Goal: Task Accomplishment & Management: Complete application form

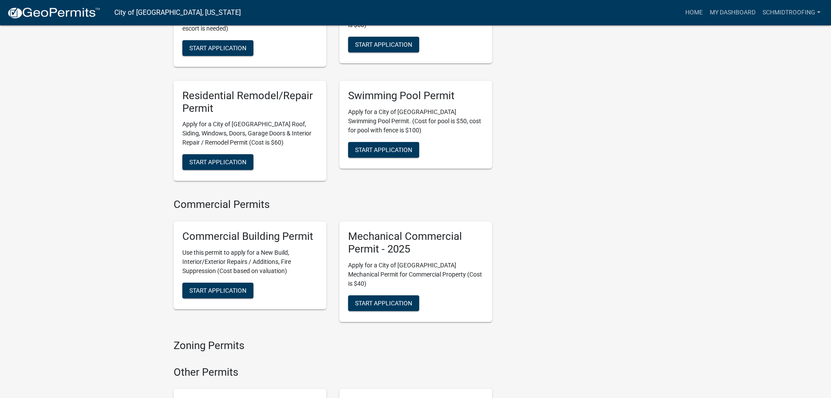
scroll to position [786, 0]
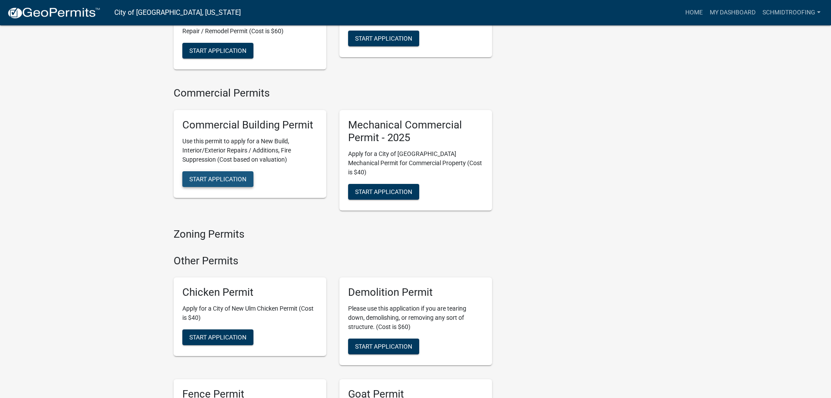
click at [203, 175] on span "Start Application" at bounding box center [217, 178] width 57 height 7
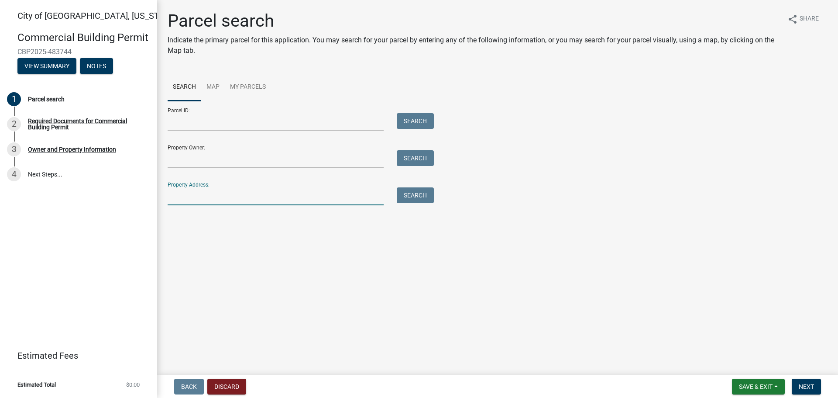
click at [187, 199] on input "Property Address:" at bounding box center [276, 196] width 216 height 18
paste input "[STREET_ADDRESS][US_STATE]"
type input "[STREET_ADDRESS][US_STATE]"
click at [419, 194] on button "Search" at bounding box center [415, 195] width 37 height 16
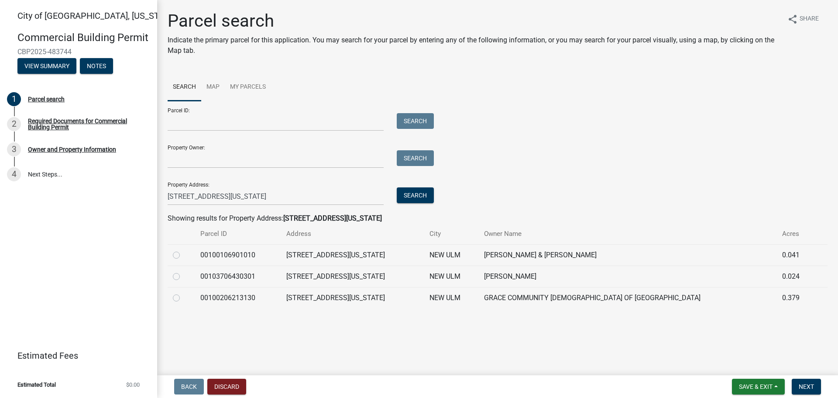
click at [183, 292] on label at bounding box center [183, 292] width 0 height 0
click at [183, 298] on input "radio" at bounding box center [186, 295] width 6 height 6
radio input "true"
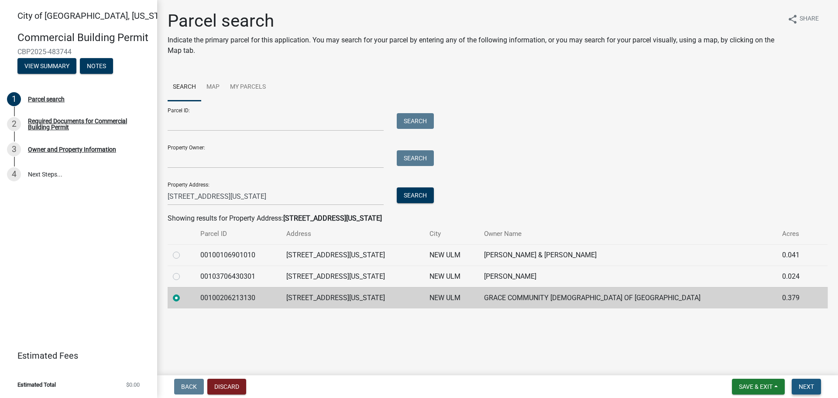
click at [803, 384] on span "Next" at bounding box center [806, 386] width 15 height 7
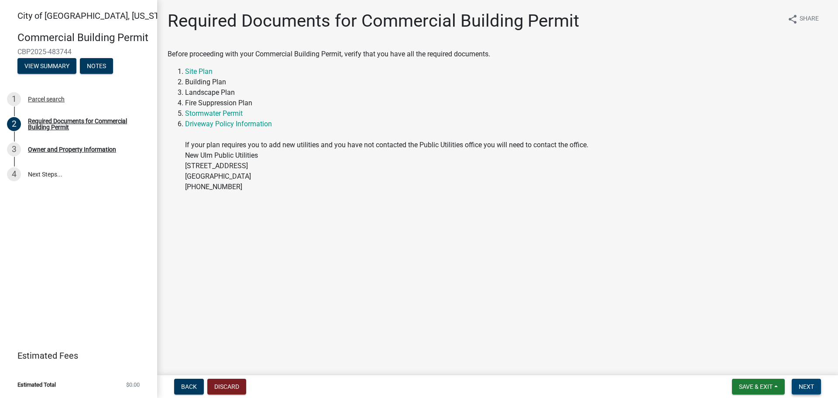
click at [812, 386] on span "Next" at bounding box center [806, 386] width 15 height 7
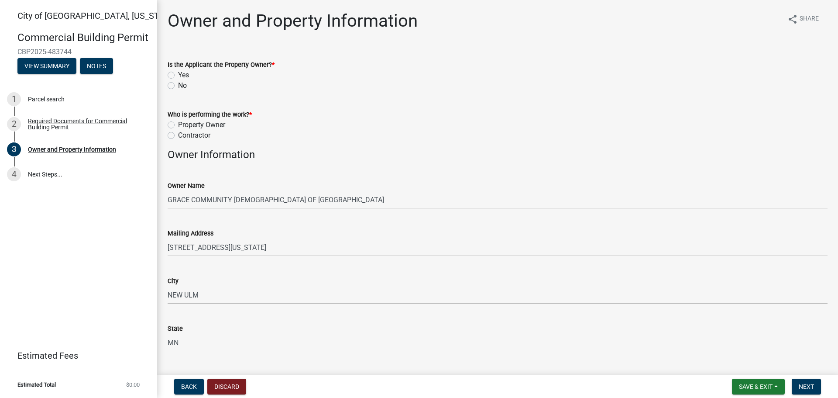
click at [178, 88] on label "No" at bounding box center [182, 85] width 9 height 10
click at [178, 86] on input "No" at bounding box center [181, 83] width 6 height 6
radio input "true"
click at [178, 134] on label "Contractor" at bounding box center [194, 135] width 32 height 10
click at [178, 134] on input "Contractor" at bounding box center [181, 133] width 6 height 6
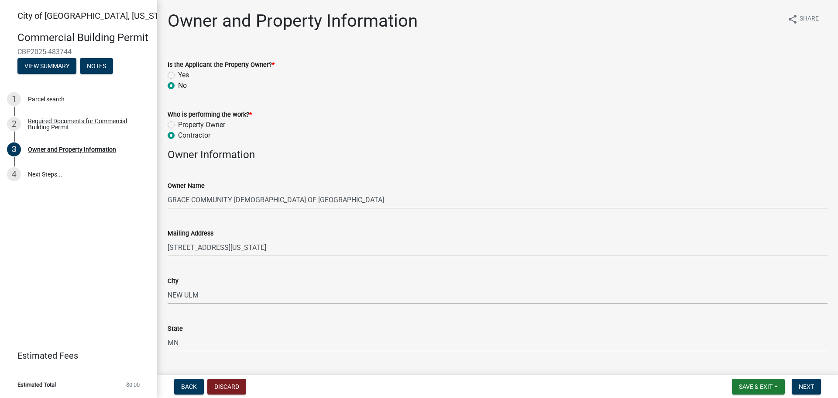
radio input "true"
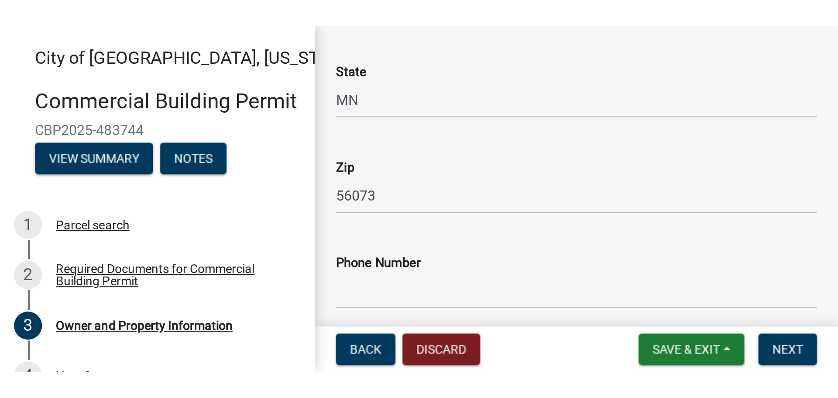
scroll to position [305, 0]
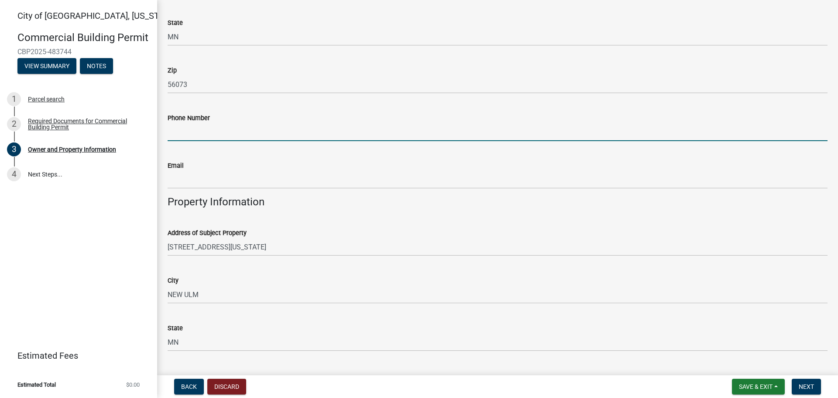
click at [198, 132] on input "Phone Number" at bounding box center [498, 132] width 660 height 18
type input "[PHONE_NUMBER]"
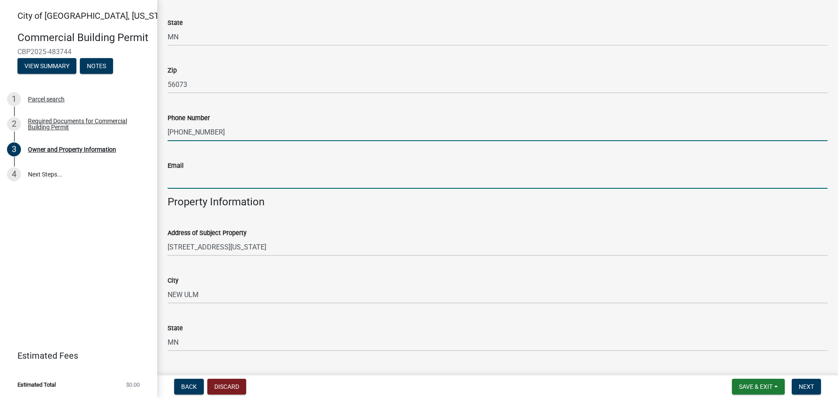
click at [255, 178] on input "Email" at bounding box center [498, 180] width 660 height 18
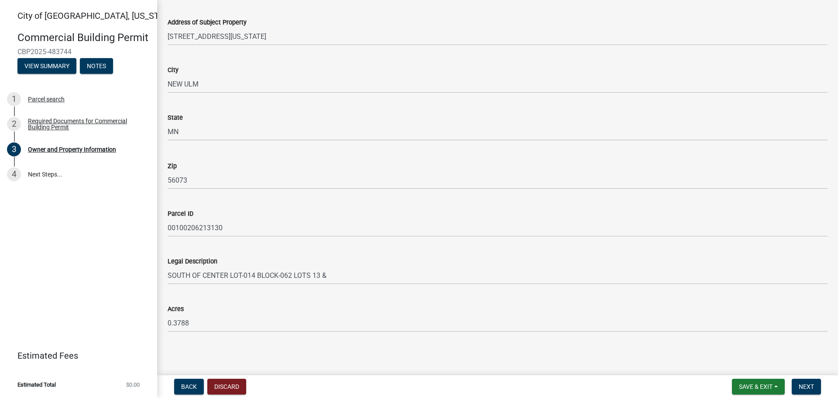
scroll to position [517, 0]
type input "[EMAIL_ADDRESS][DOMAIN_NAME]"
click at [807, 384] on span "Next" at bounding box center [806, 386] width 15 height 7
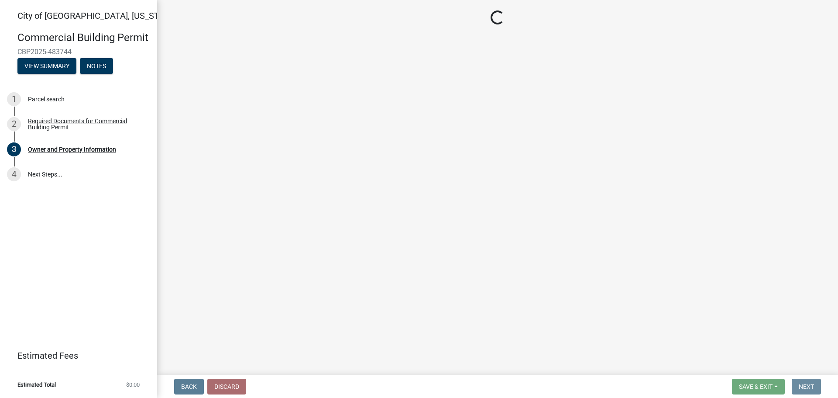
scroll to position [0, 0]
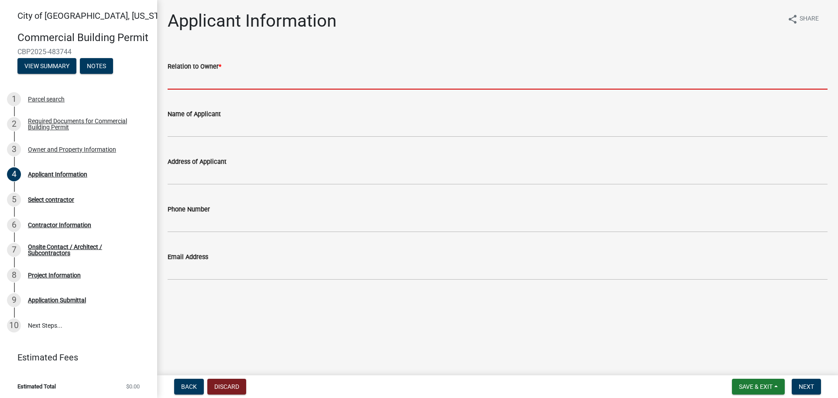
click at [220, 82] on input "Relation to Owner *" at bounding box center [498, 81] width 660 height 18
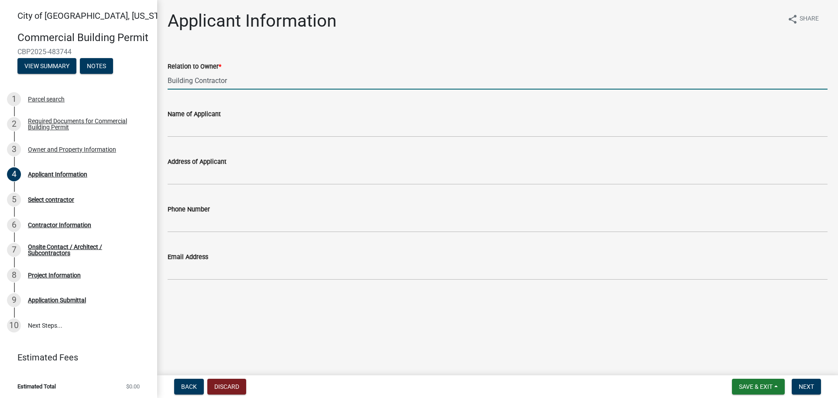
type input "Building Contractor"
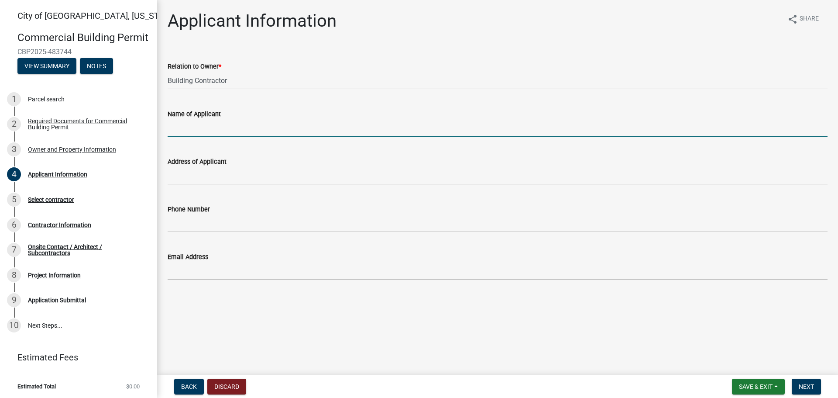
click at [215, 129] on input "Name of Applicant" at bounding box center [498, 128] width 660 height 18
click at [202, 128] on input "Schmoidt roofing" at bounding box center [498, 128] width 660 height 18
click at [189, 128] on input "Schmoidt Roofing" at bounding box center [498, 128] width 660 height 18
type input "[PERSON_NAME] Roofing"
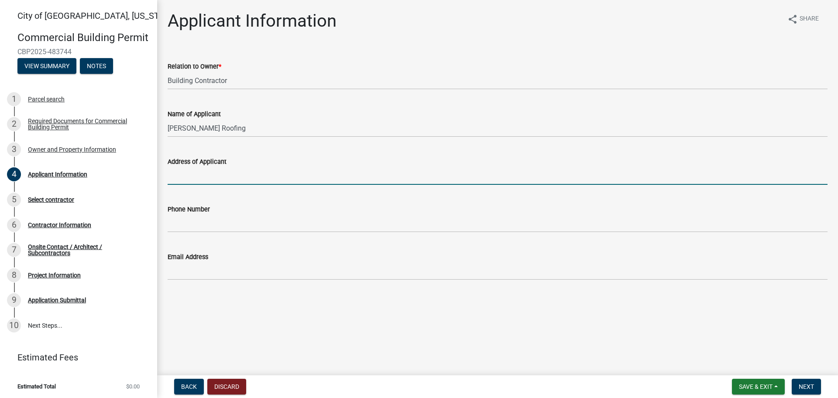
click at [216, 176] on input "Address of Applicant" at bounding box center [498, 176] width 660 height 18
click at [252, 166] on div "Address of Applicant" at bounding box center [498, 161] width 660 height 10
click at [230, 175] on input "Address of Applicant" at bounding box center [498, 176] width 660 height 18
type input "[STREET_ADDRESS]"
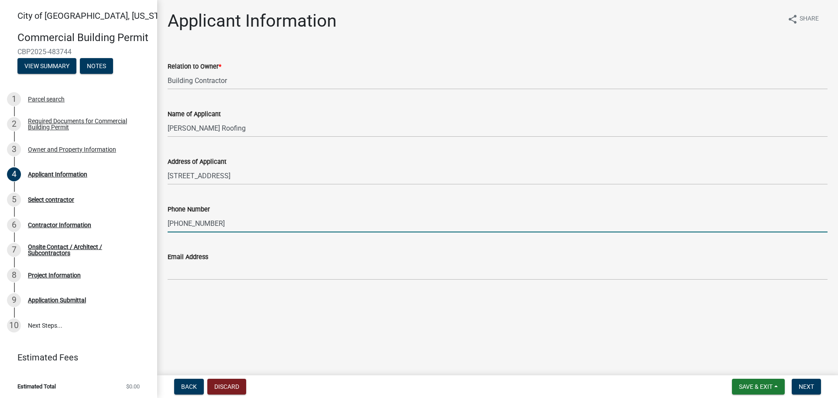
type input "[PHONE_NUMBER]"
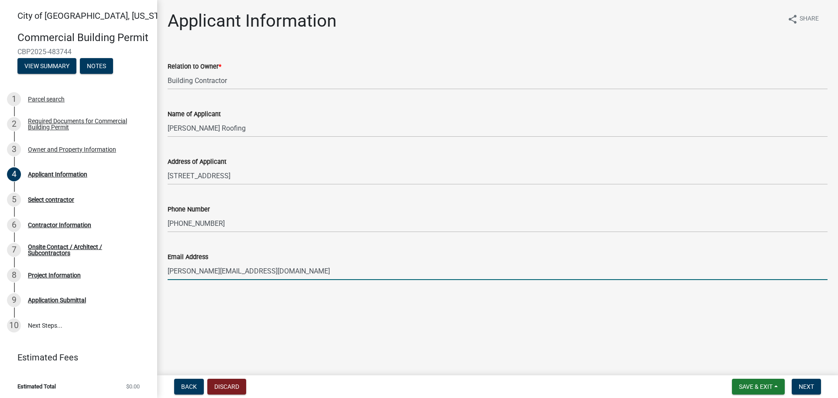
type input "[PERSON_NAME][EMAIL_ADDRESS][DOMAIN_NAME]"
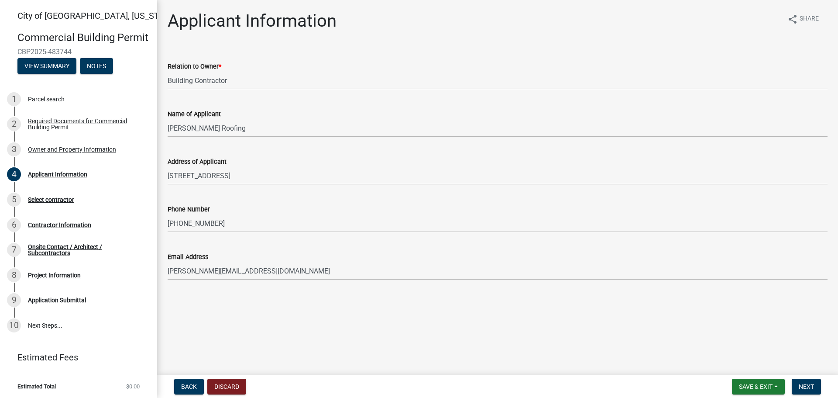
click at [616, 303] on main "Applicant Information share Share Relation to Owner * Building Contractor Name …" at bounding box center [497, 185] width 681 height 371
click at [810, 386] on span "Next" at bounding box center [806, 386] width 15 height 7
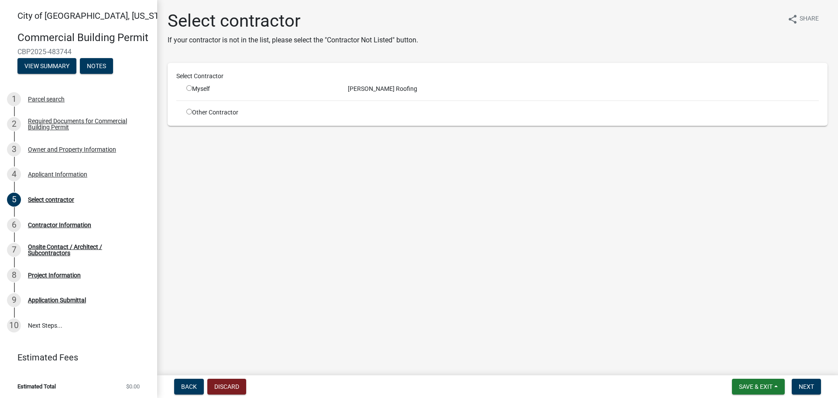
click at [190, 90] on input "radio" at bounding box center [189, 88] width 6 height 6
radio input "true"
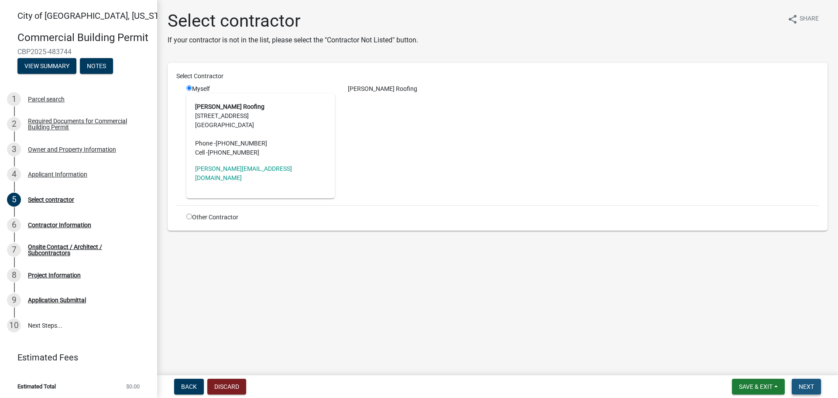
click at [805, 385] on span "Next" at bounding box center [806, 386] width 15 height 7
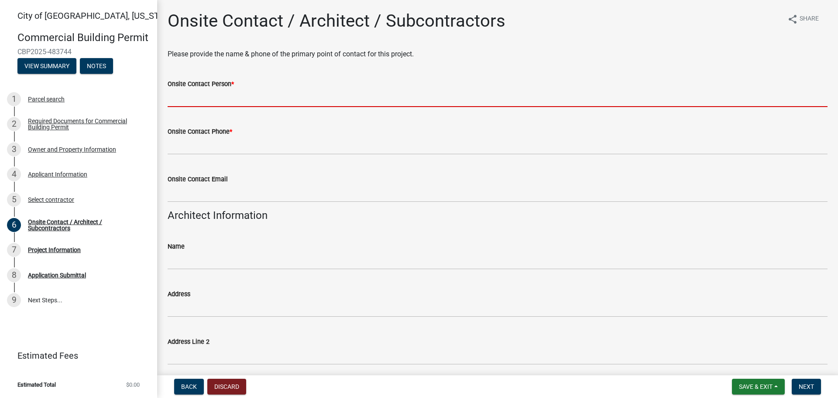
click at [220, 99] on input "Onsite Contact Person *" at bounding box center [498, 98] width 660 height 18
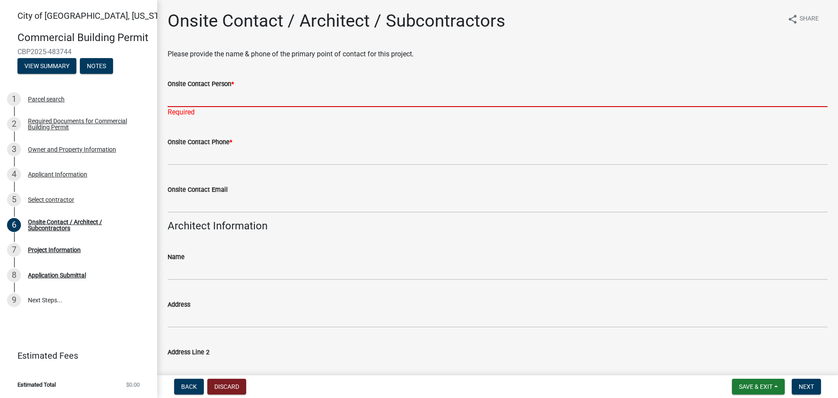
click at [185, 102] on input "Onsite Contact Person *" at bounding box center [498, 98] width 660 height 18
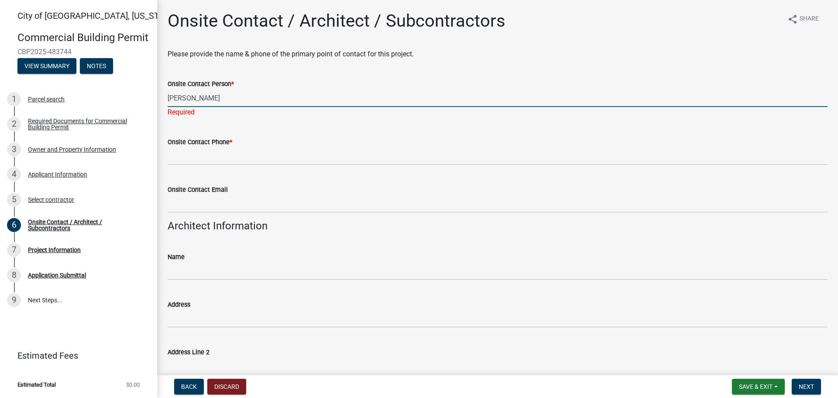
type input "[PERSON_NAME]"
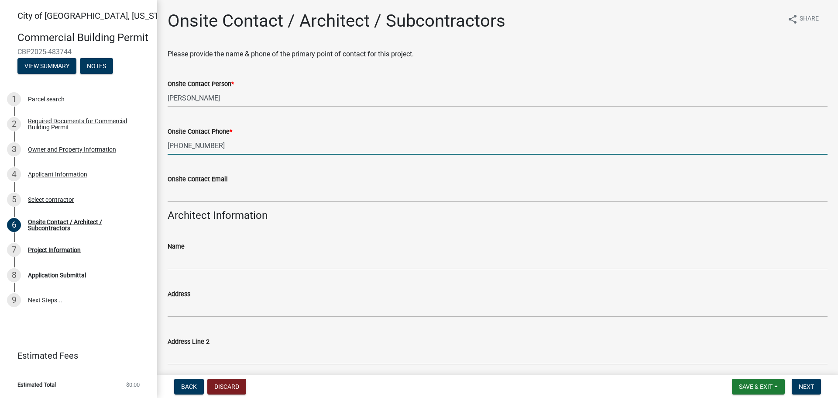
type input "[PHONE_NUMBER]"
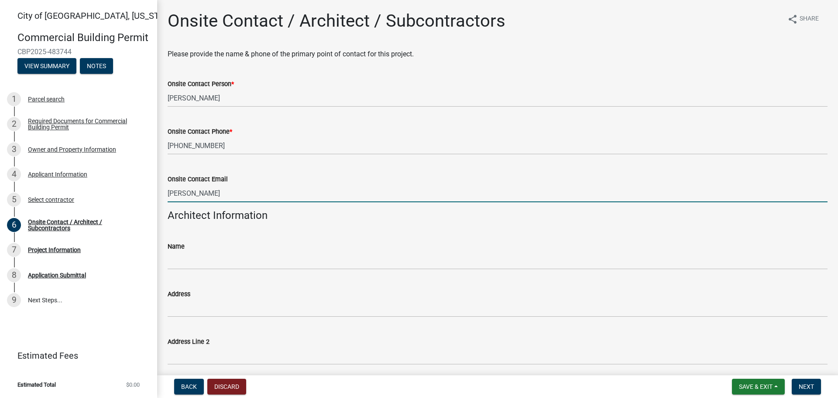
type input "[PERSON_NAME][EMAIL_ADDRESS][DOMAIN_NAME]"
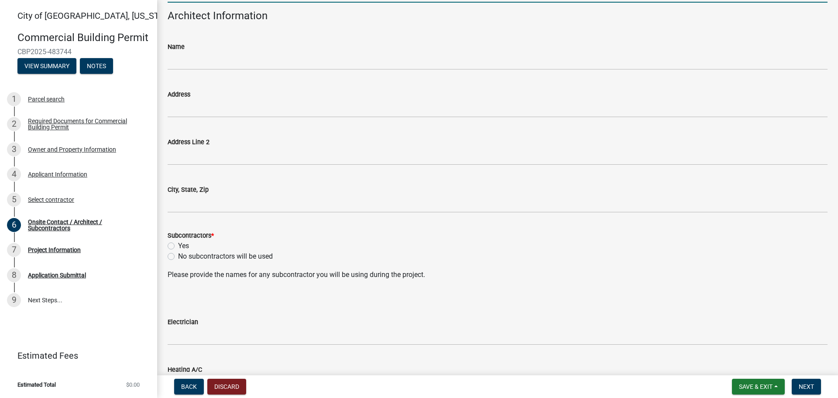
scroll to position [218, 0]
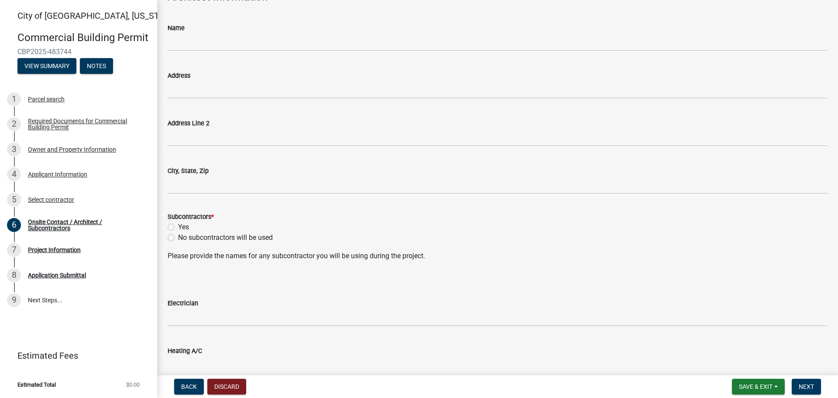
click at [178, 240] on label "No subcontractors will be used" at bounding box center [225, 237] width 95 height 10
click at [178, 238] on input "No subcontractors will be used" at bounding box center [181, 235] width 6 height 6
radio input "true"
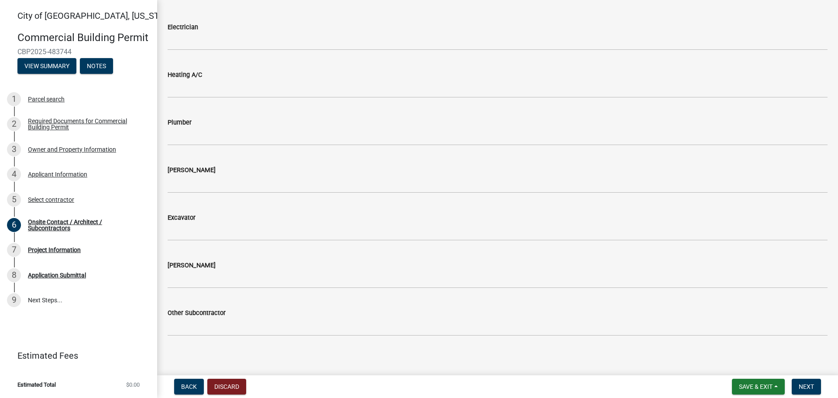
scroll to position [499, 0]
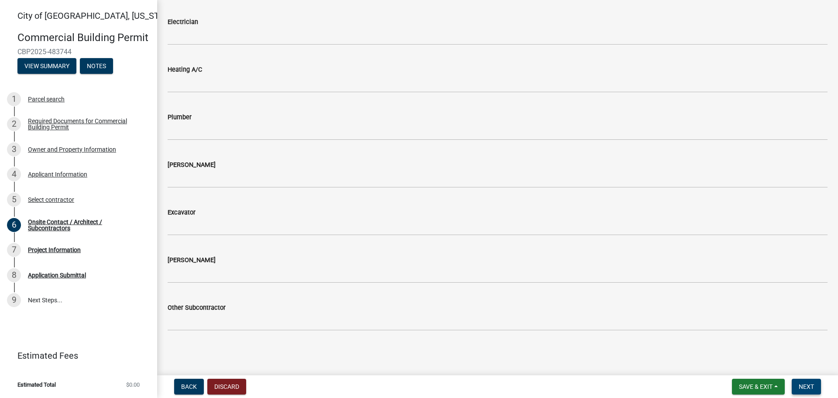
click at [810, 387] on span "Next" at bounding box center [806, 386] width 15 height 7
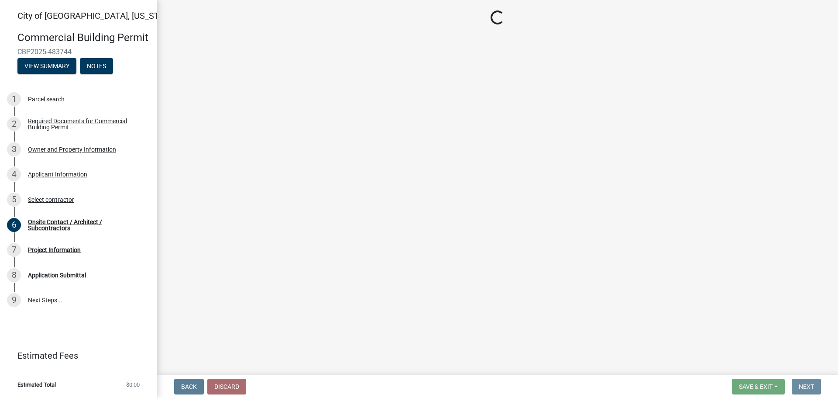
scroll to position [0, 0]
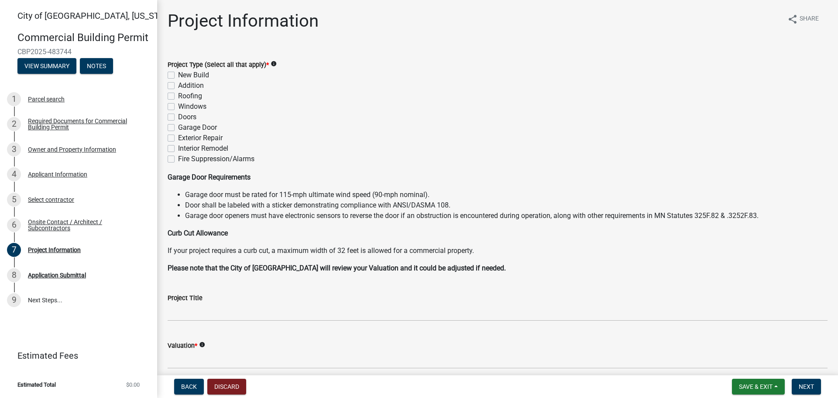
click at [178, 96] on label "Roofing" at bounding box center [190, 96] width 24 height 10
click at [178, 96] on input "Roofing" at bounding box center [181, 94] width 6 height 6
checkbox input "true"
checkbox input "false"
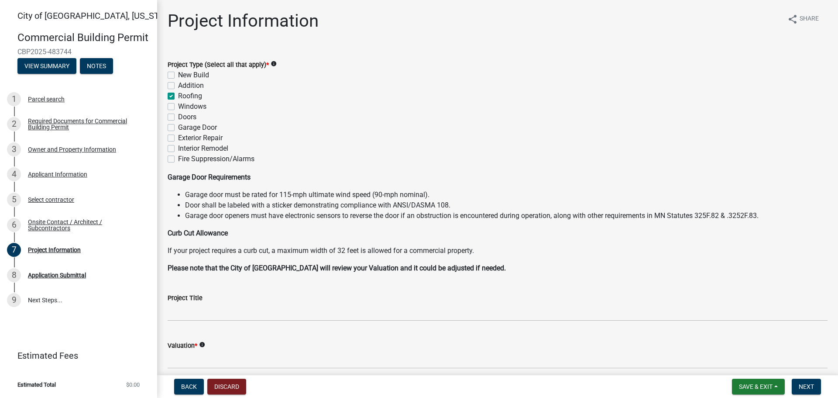
checkbox input "true"
checkbox input "false"
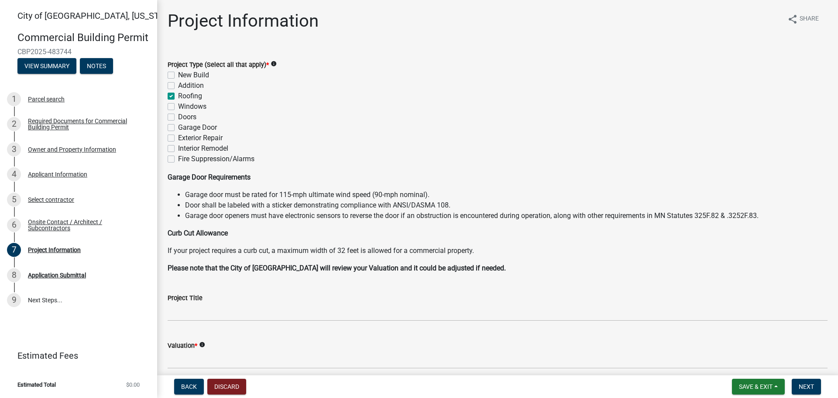
checkbox input "false"
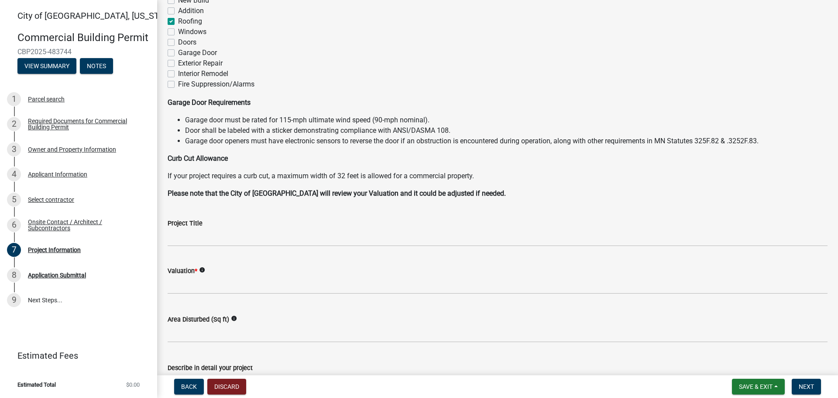
scroll to position [131, 0]
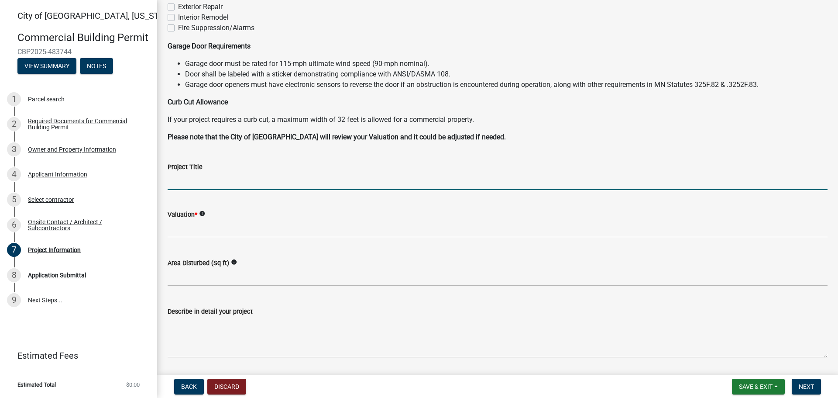
click at [214, 178] on input "Project Title" at bounding box center [498, 181] width 660 height 18
click at [213, 180] on input "Project Title" at bounding box center [498, 181] width 660 height 18
type input "[DEMOGRAPHIC_DATA]"
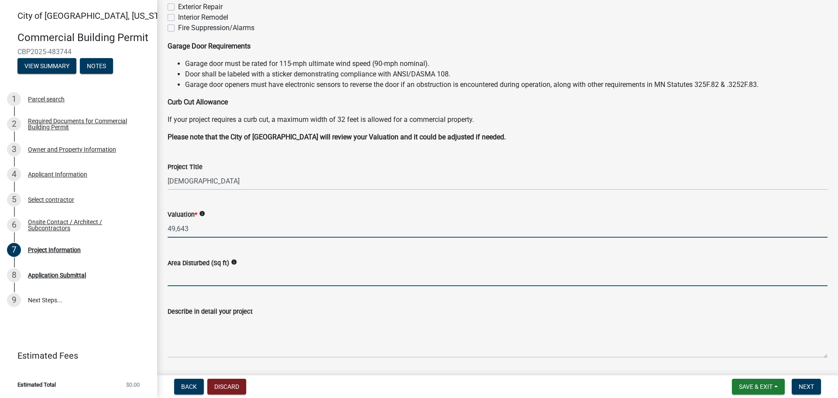
type input "49643"
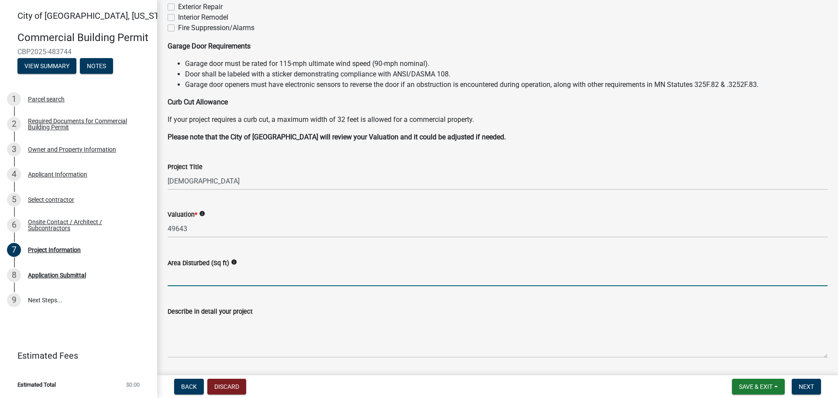
click at [265, 274] on input "text" at bounding box center [498, 277] width 660 height 18
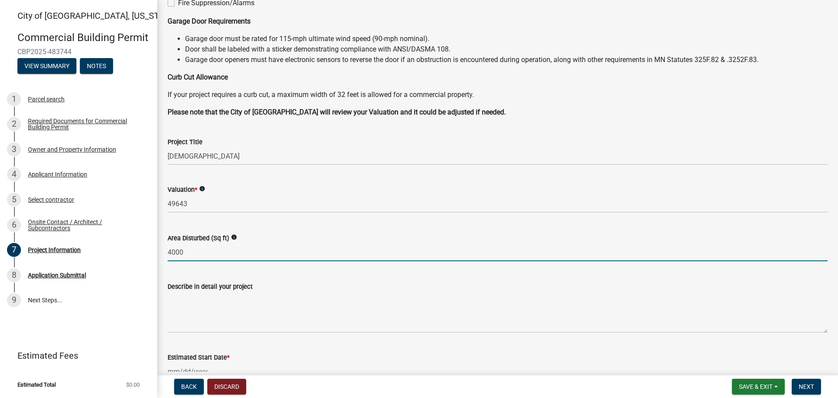
scroll to position [175, 0]
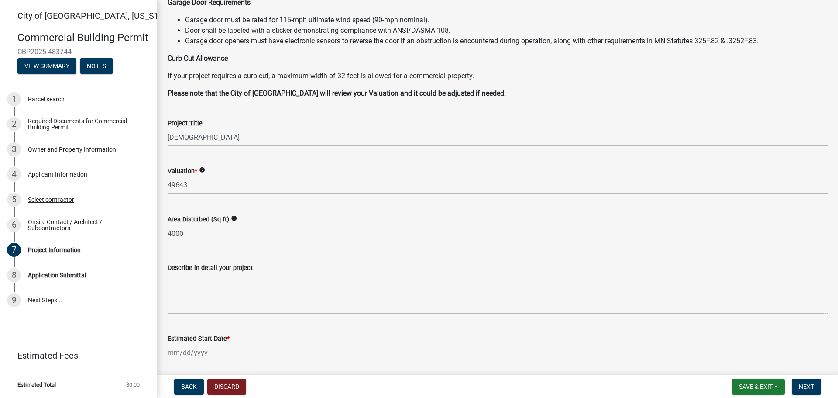
type input "4000"
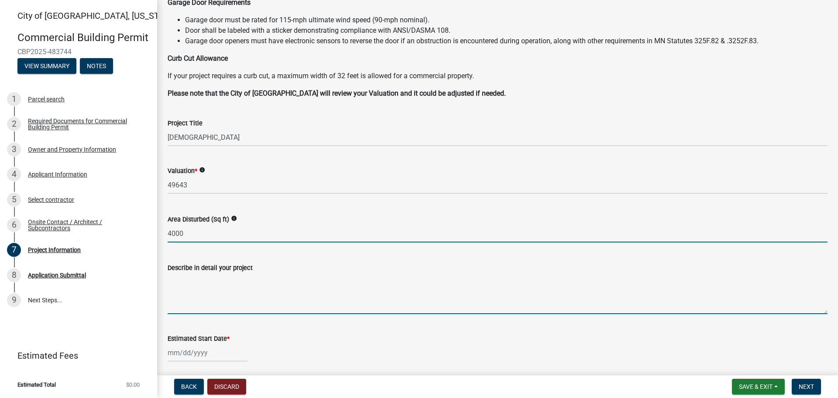
click at [247, 306] on textarea "Describe in detail your project" at bounding box center [498, 293] width 660 height 41
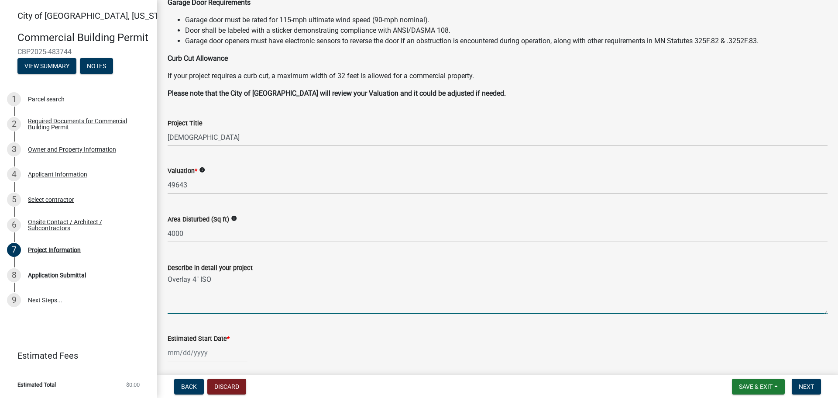
click at [175, 281] on textarea "Overlay 4" ISO" at bounding box center [498, 293] width 660 height 41
type textarea "Layover 4" ISO"
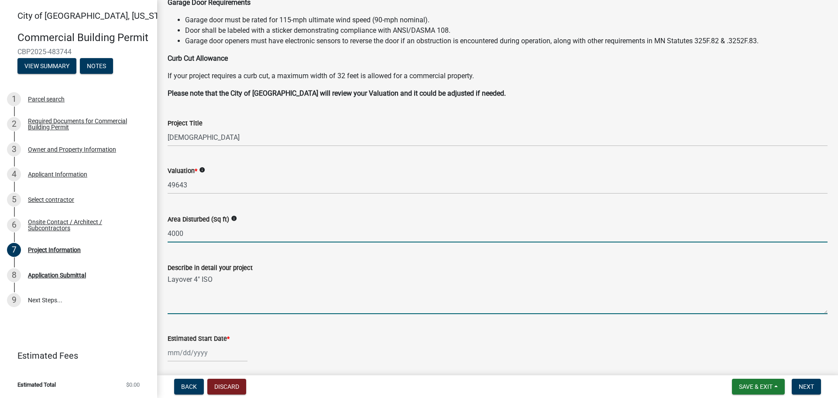
click at [173, 233] on input "4000" at bounding box center [498, 233] width 660 height 18
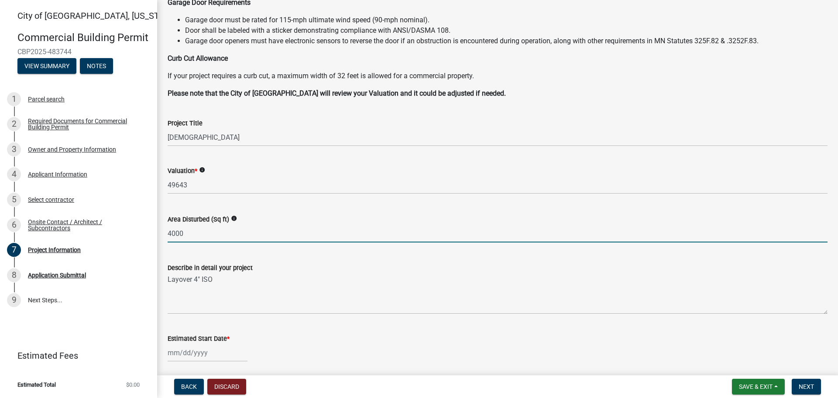
click at [175, 233] on input "4000" at bounding box center [498, 233] width 660 height 18
type input "4300"
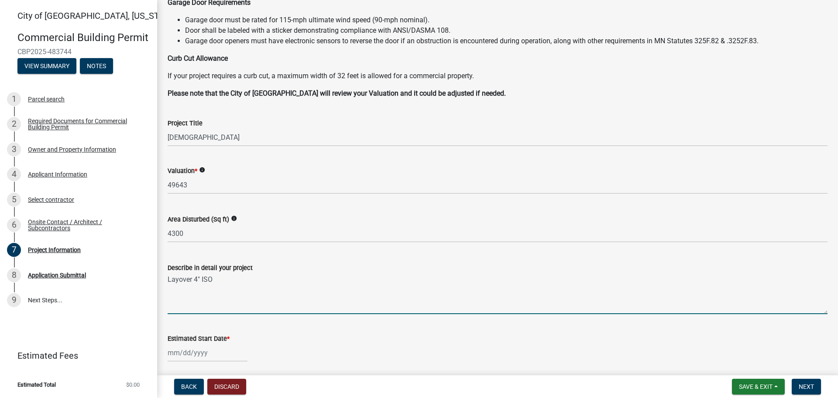
click at [227, 281] on textarea "Layover 4" ISO" at bounding box center [498, 293] width 660 height 41
click at [228, 279] on textarea "Layover 4" ISO and EPDM" at bounding box center [498, 293] width 660 height 41
click at [304, 281] on textarea "Layover 4" ISO and 60 MIL EPDM" at bounding box center [498, 293] width 660 height 41
click at [255, 286] on textarea "Layover 4" ISO and 60 MIL EPDM. Replace Flashing between aAsphalt and EPDM roof." at bounding box center [498, 293] width 660 height 41
click at [339, 286] on textarea "Layover 4" ISO and 60 MIL EPDM. Replace Flashing between Asphalt and EPDM roof." at bounding box center [498, 293] width 660 height 41
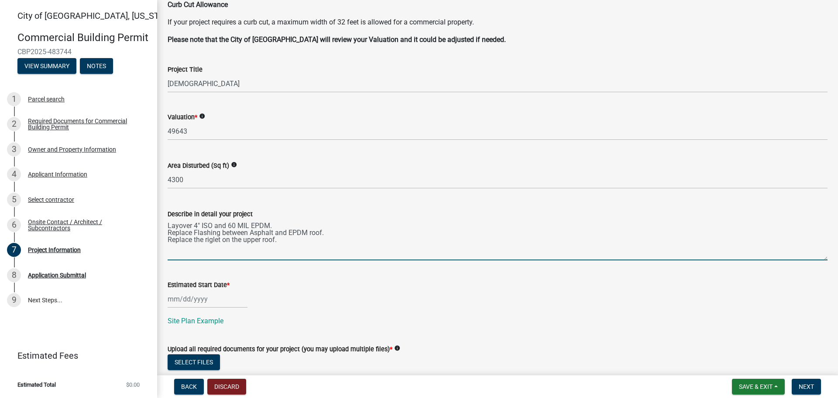
scroll to position [288, 0]
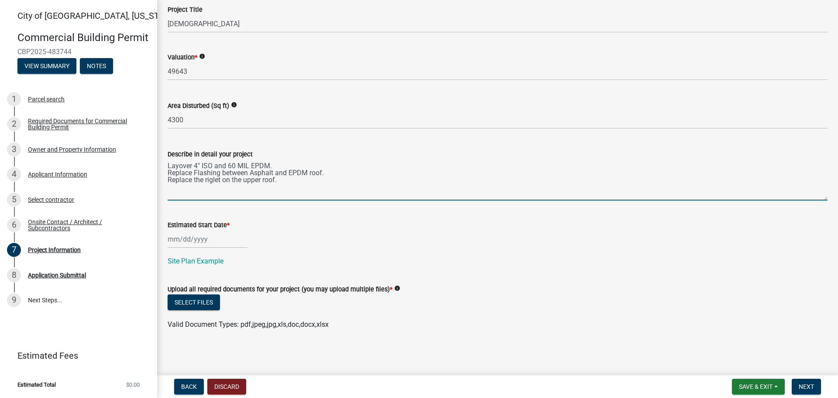
type textarea "Layover 4" ISO and 60 MIL EPDM. Replace Flashing between Asphalt and EPDM roof.…"
click at [170, 238] on div at bounding box center [208, 239] width 80 height 18
select select "9"
select select "2025"
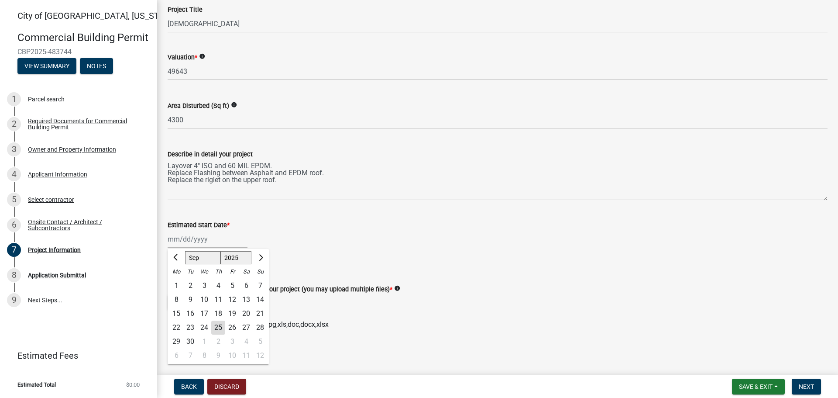
click at [203, 340] on div "1" at bounding box center [204, 341] width 14 height 14
type input "[DATE]"
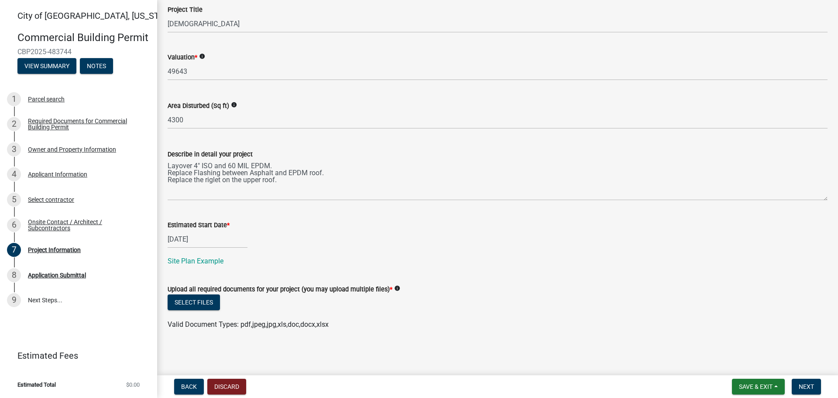
select select "10"
select select "2025"
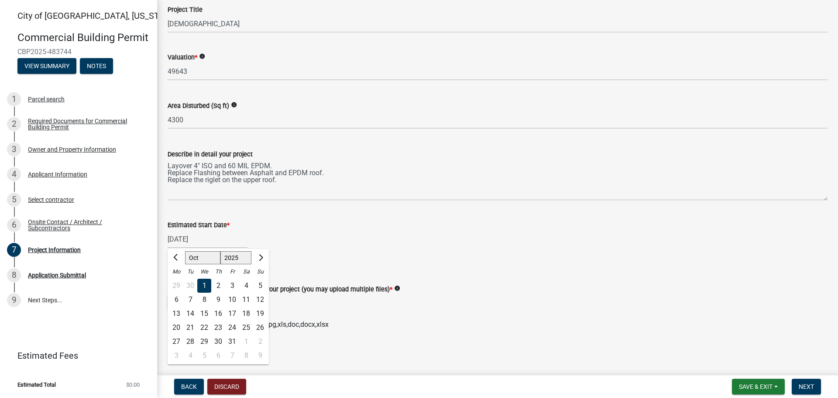
click at [185, 238] on div "[DATE] [PERSON_NAME] Apr May Jun [DATE] Aug Sep Oct Nov [DATE] 1526 1527 1528 1…" at bounding box center [208, 239] width 80 height 18
click at [176, 254] on span "Previous month" at bounding box center [176, 257] width 7 height 7
select select "9"
click at [189, 340] on div "30" at bounding box center [190, 341] width 14 height 14
type input "[DATE]"
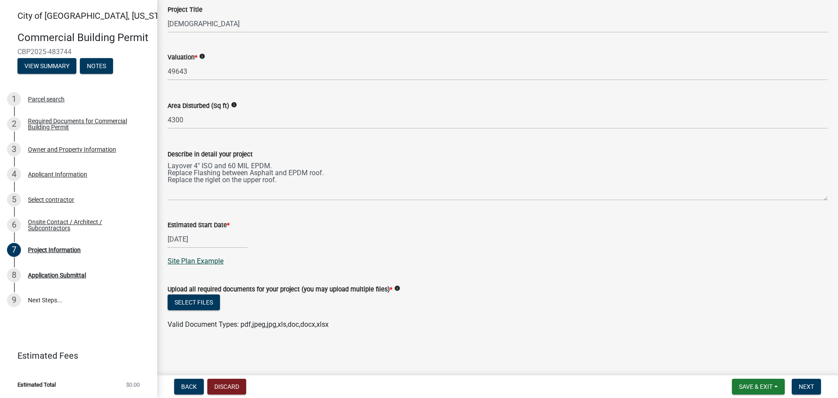
click at [202, 261] on link "Site Plan Example" at bounding box center [196, 261] width 56 height 8
click at [187, 306] on button "Select files" at bounding box center [194, 302] width 52 height 16
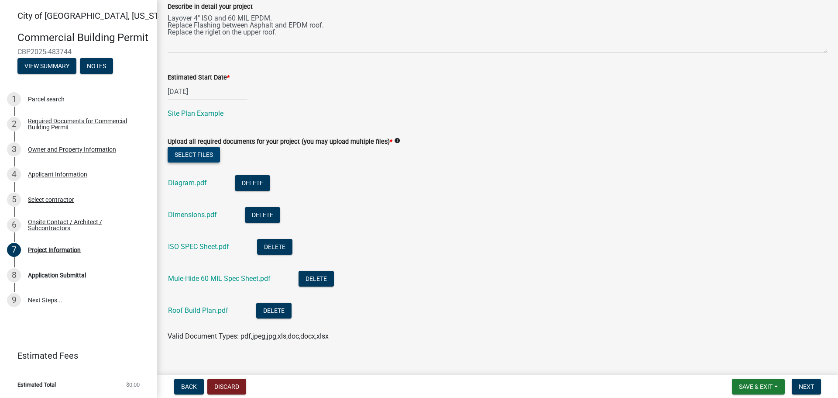
scroll to position [447, 0]
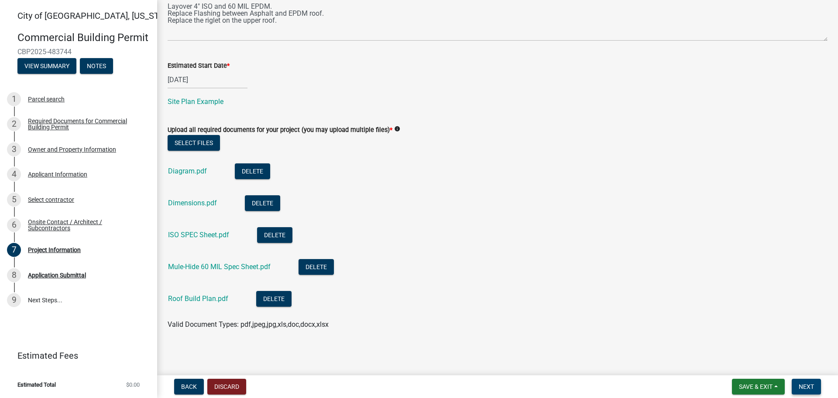
click at [807, 386] on span "Next" at bounding box center [806, 386] width 15 height 7
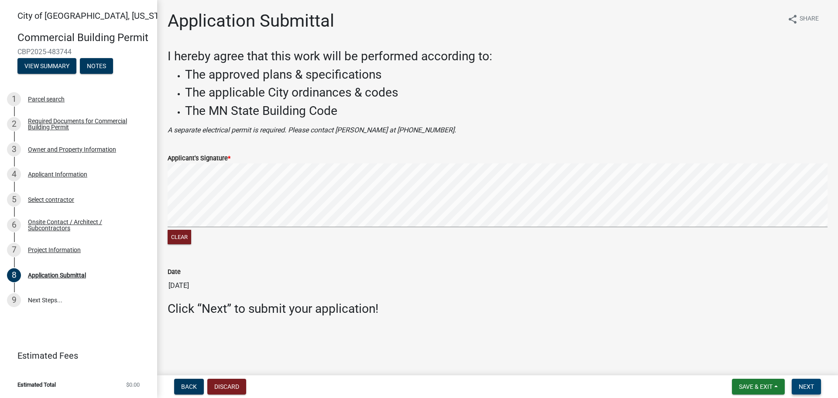
click at [810, 388] on span "Next" at bounding box center [806, 386] width 15 height 7
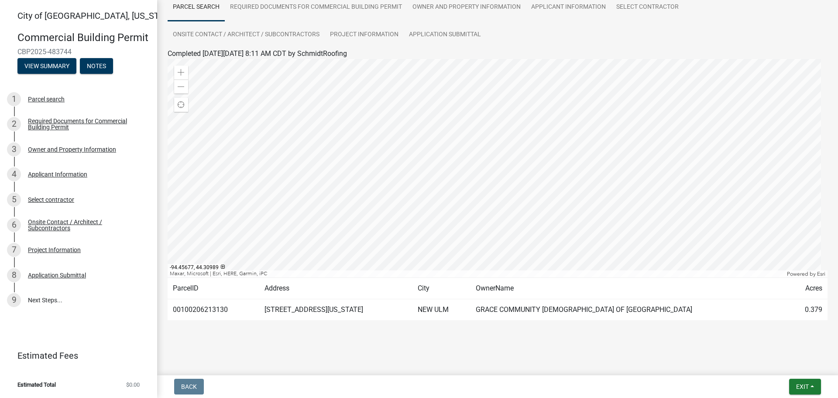
scroll to position [29, 0]
